Goal: Task Accomplishment & Management: Use online tool/utility

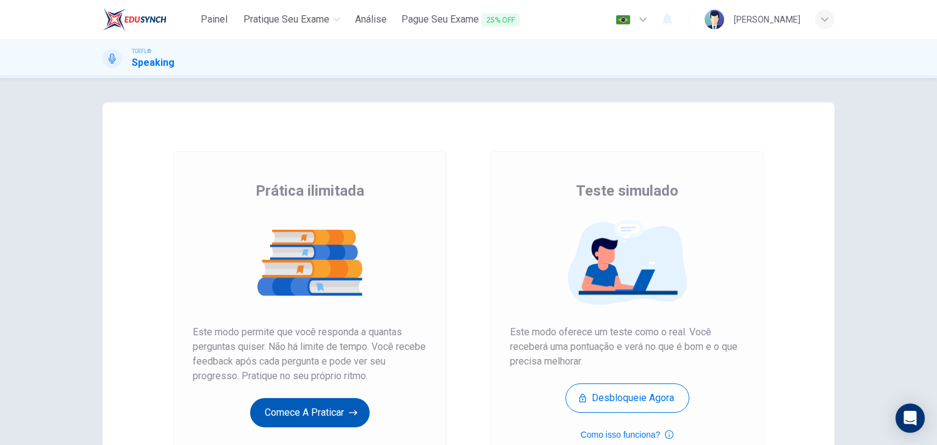
click at [282, 409] on button "Comece a praticar" at bounding box center [310, 413] width 120 height 29
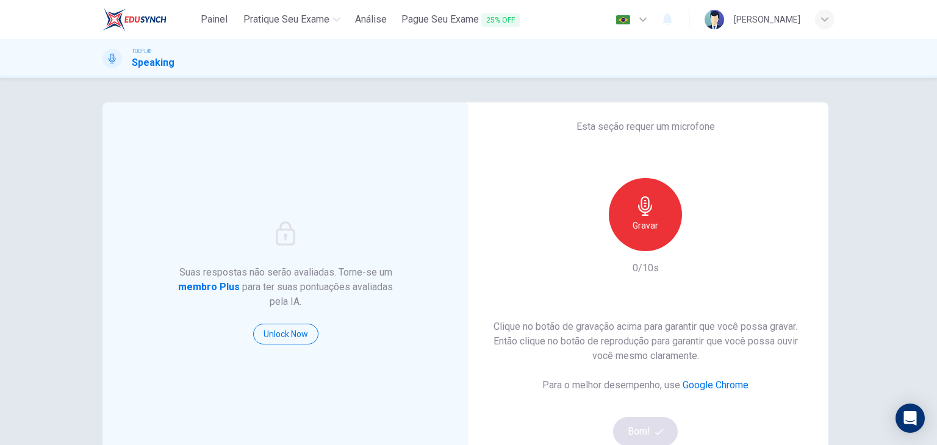
click at [651, 218] on h6 "Gravar" at bounding box center [646, 225] width 26 height 15
click at [654, 198] on div "Parar" at bounding box center [645, 214] width 73 height 73
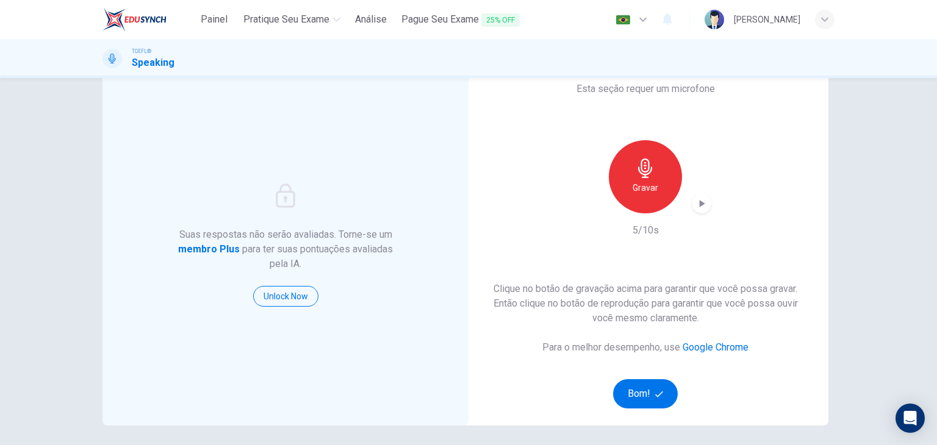
scroll to position [39, 0]
click at [702, 203] on icon "button" at bounding box center [702, 203] width 12 height 12
click at [643, 391] on button "Bom!" at bounding box center [645, 392] width 65 height 29
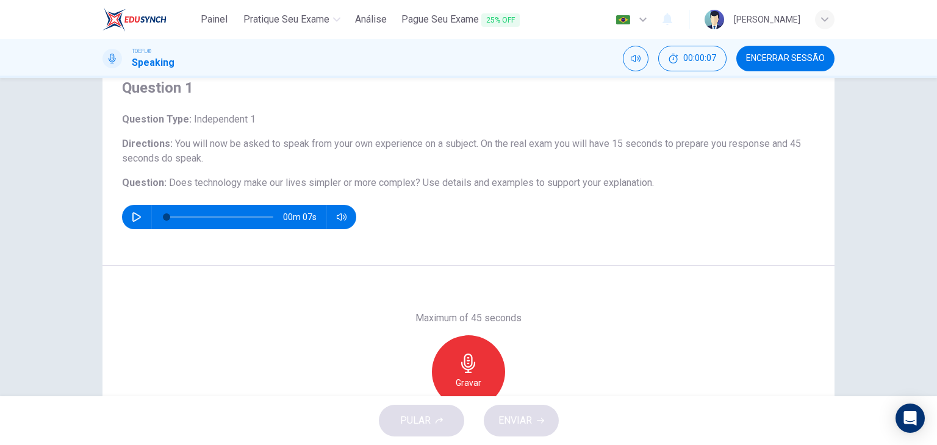
scroll to position [48, 0]
click at [134, 220] on icon "button" at bounding box center [136, 219] width 9 height 10
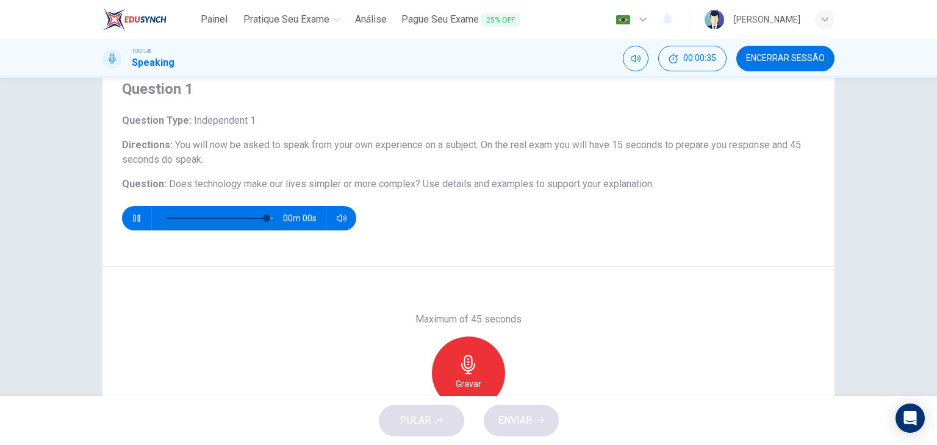
type input "0"
click at [470, 384] on h6 "Gravar" at bounding box center [469, 384] width 26 height 15
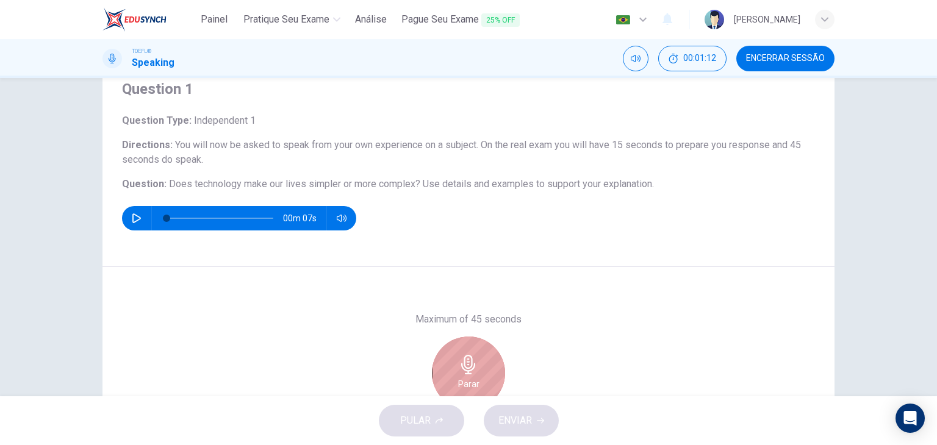
click at [468, 382] on h6 "Parar" at bounding box center [468, 384] width 21 height 15
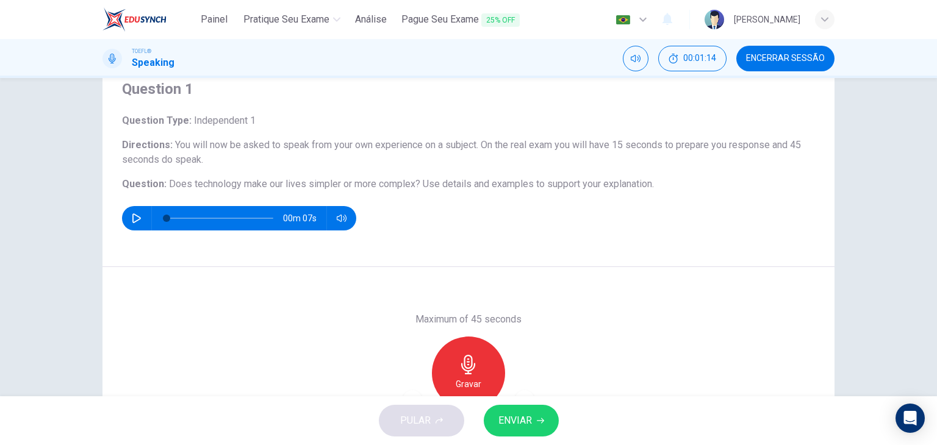
scroll to position [154, 0]
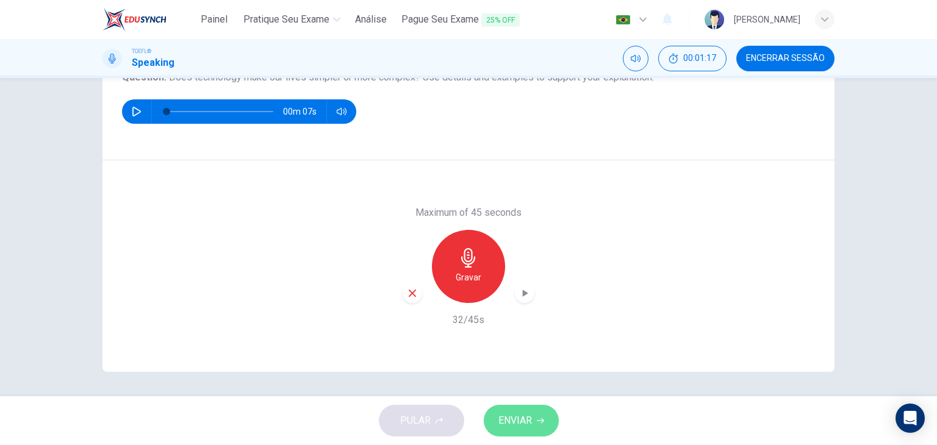
click at [525, 423] on span "ENVIAR" at bounding box center [516, 421] width 34 height 17
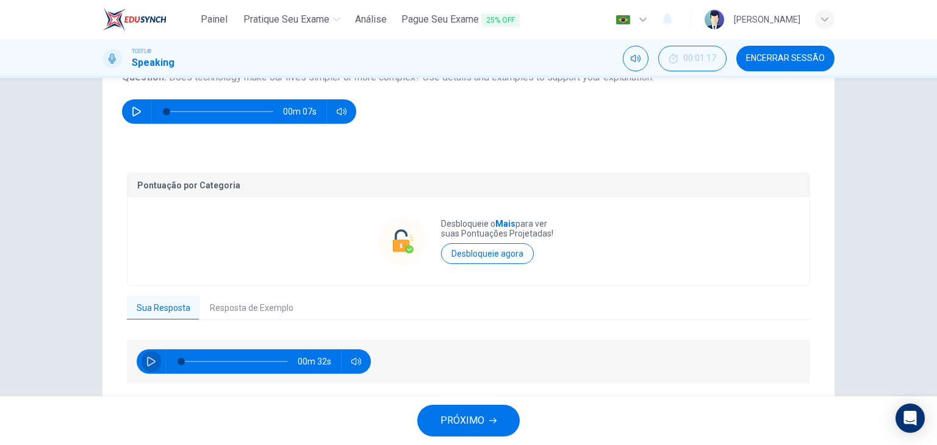
click at [142, 361] on button "button" at bounding box center [152, 362] width 20 height 24
type input "3"
click at [265, 309] on button "Resposta de Exemplo" at bounding box center [251, 309] width 103 height 26
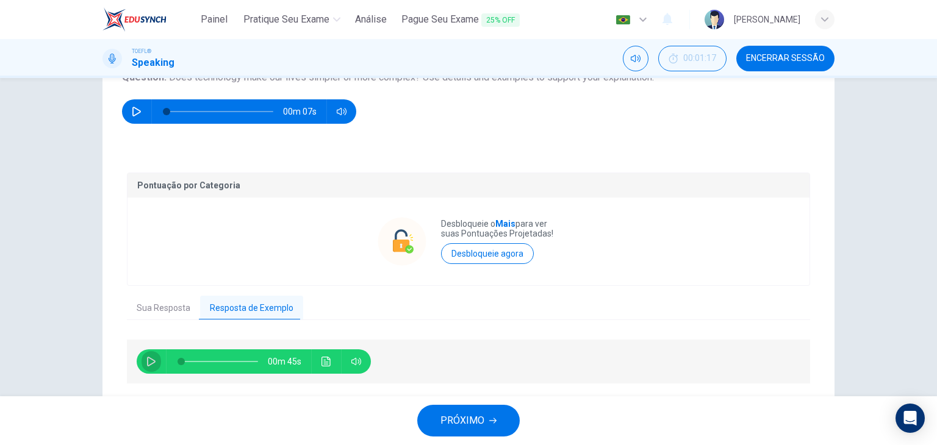
click at [147, 360] on icon "button" at bounding box center [151, 362] width 9 height 10
click at [148, 360] on icon "button" at bounding box center [151, 361] width 7 height 7
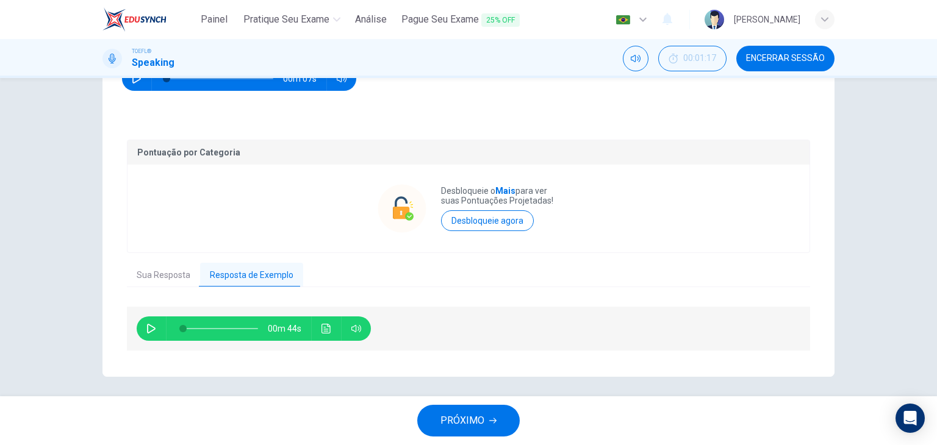
scroll to position [192, 0]
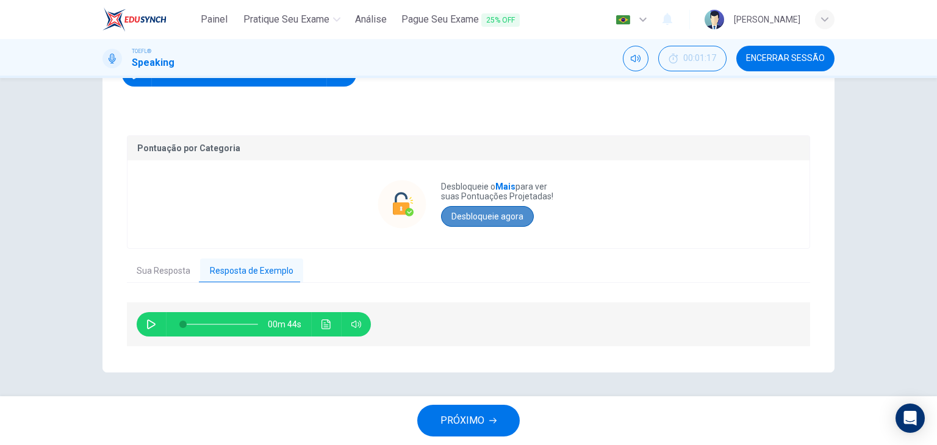
click at [513, 211] on button "Desbloqueie agora" at bounding box center [487, 216] width 93 height 21
click at [566, 76] on div "TOEFL® Speaking 00:01:17 Encerrar Sessão" at bounding box center [468, 58] width 937 height 39
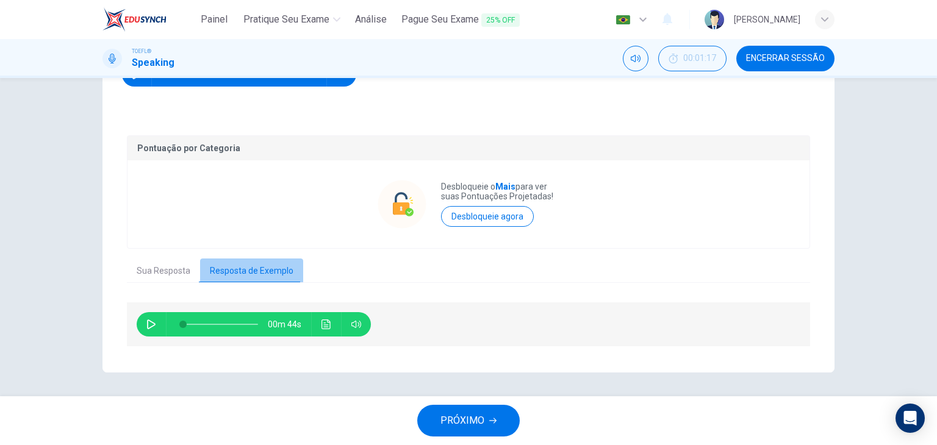
click at [266, 264] on button "Resposta de Exemplo" at bounding box center [251, 272] width 103 height 26
click at [167, 267] on button "Sua Resposta" at bounding box center [163, 272] width 73 height 26
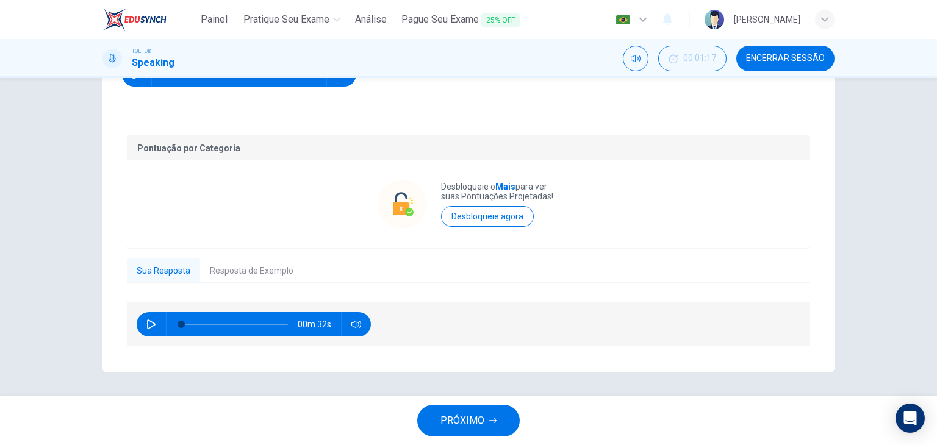
click at [244, 259] on button "Resposta de Exemplo" at bounding box center [251, 272] width 103 height 26
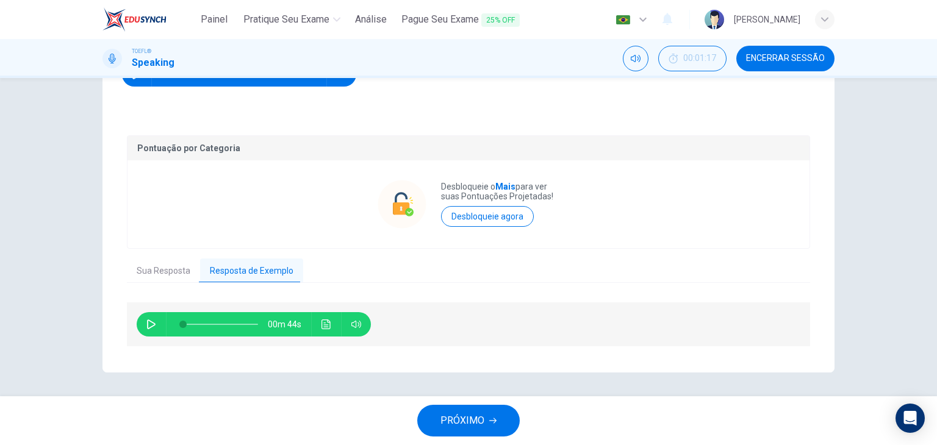
click at [146, 326] on icon "button" at bounding box center [151, 325] width 10 height 10
type input "0"
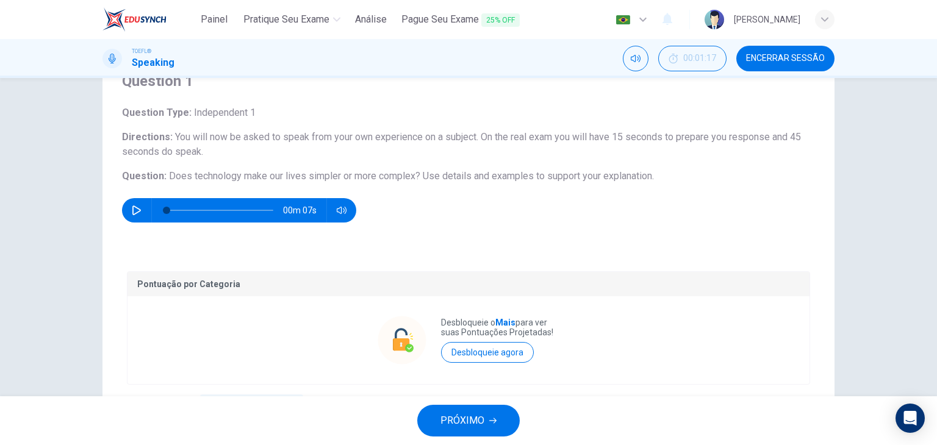
scroll to position [0, 0]
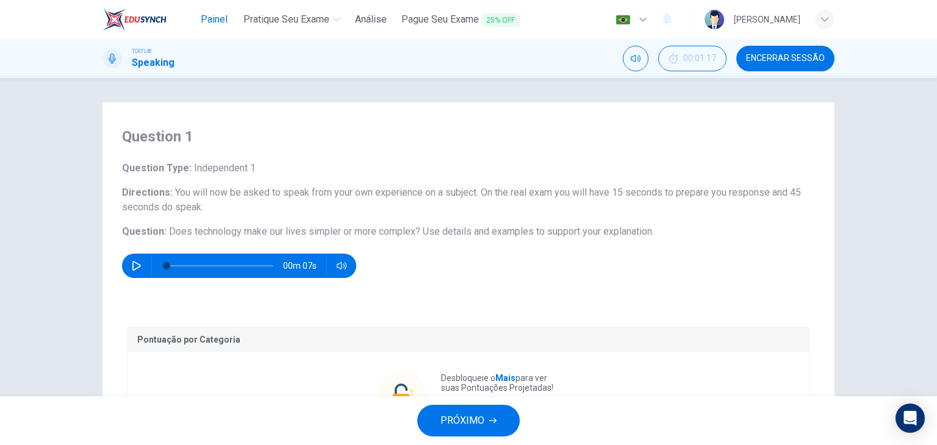
click at [216, 21] on span "Painel" at bounding box center [214, 19] width 27 height 15
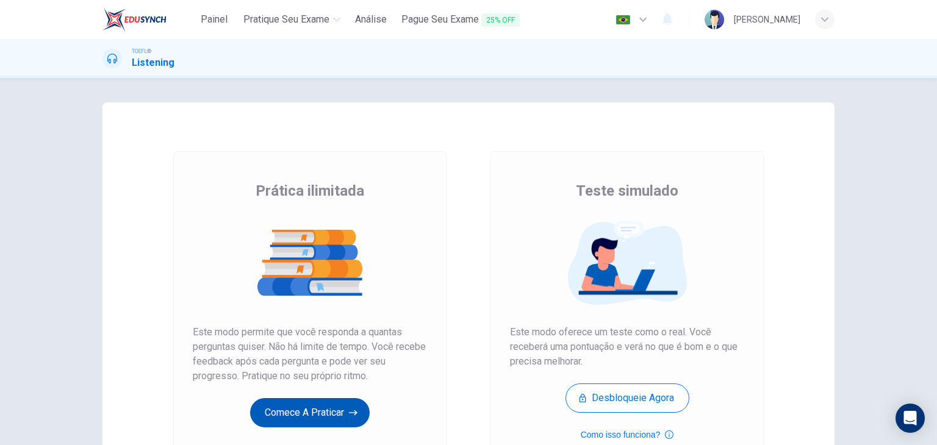
click at [317, 413] on button "Comece a praticar" at bounding box center [310, 413] width 120 height 29
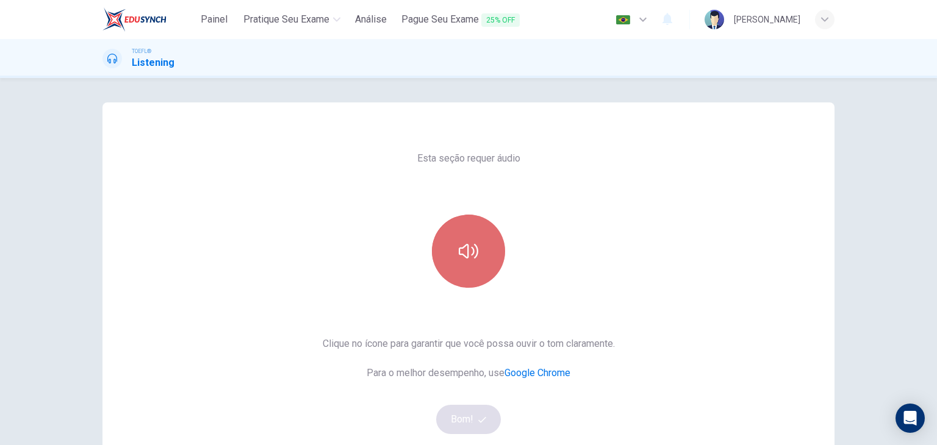
click at [464, 246] on icon "button" at bounding box center [469, 252] width 20 height 20
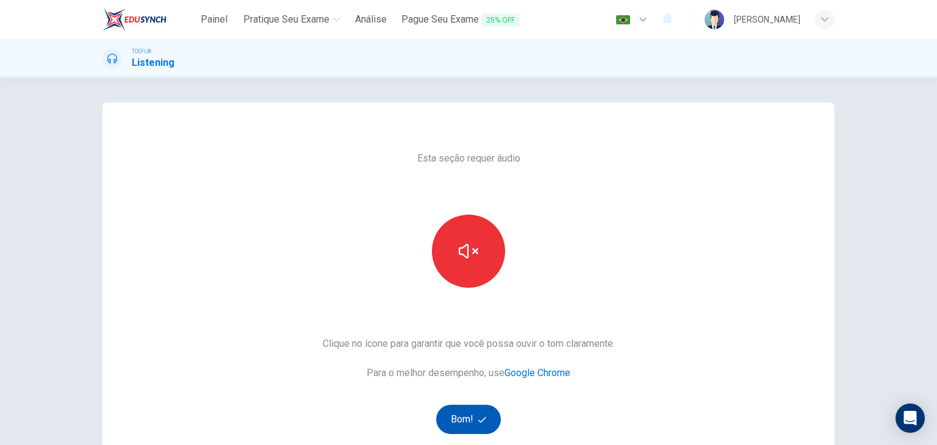
click at [472, 416] on button "Bom!" at bounding box center [468, 419] width 65 height 29
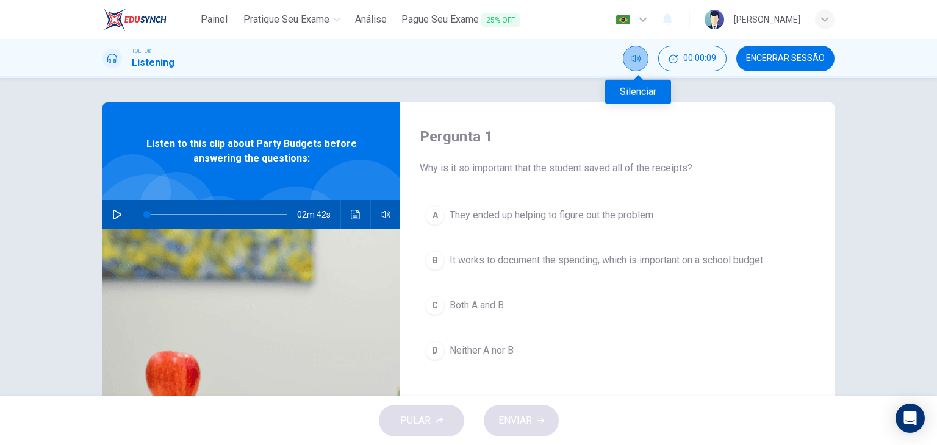
click at [641, 59] on icon "Silenciar" at bounding box center [636, 59] width 10 height 10
click at [215, 18] on span "Painel" at bounding box center [214, 19] width 27 height 15
